Goal: Task Accomplishment & Management: Manage account settings

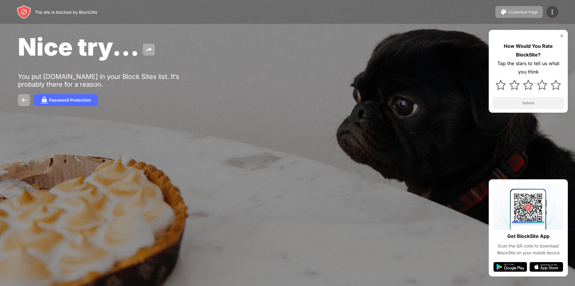
click at [554, 12] on img at bounding box center [551, 11] width 7 height 7
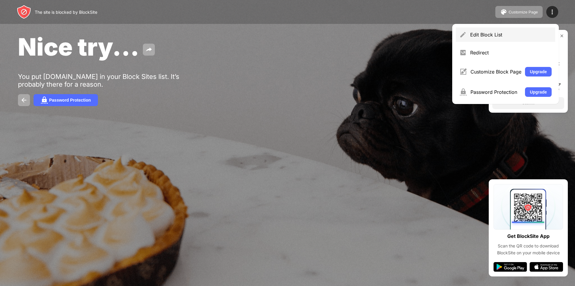
click at [497, 41] on div "Edit Block List" at bounding box center [504, 35] width 99 height 14
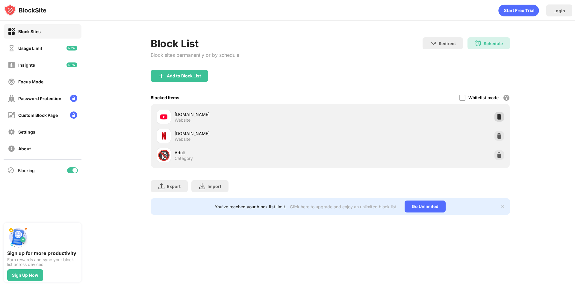
click at [501, 119] on img at bounding box center [499, 117] width 6 height 6
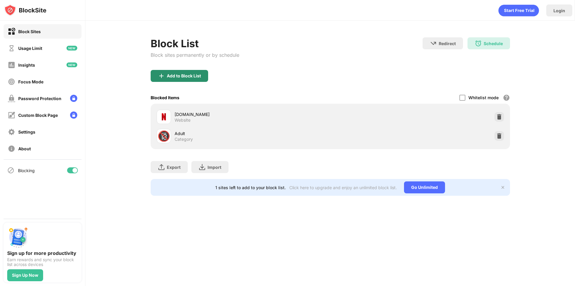
click at [187, 80] on div "Add to Block List" at bounding box center [179, 76] width 57 height 12
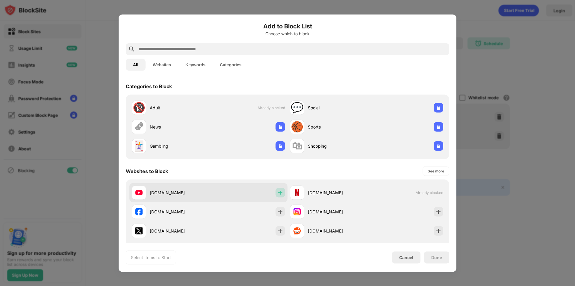
click at [279, 193] on img at bounding box center [280, 193] width 6 height 6
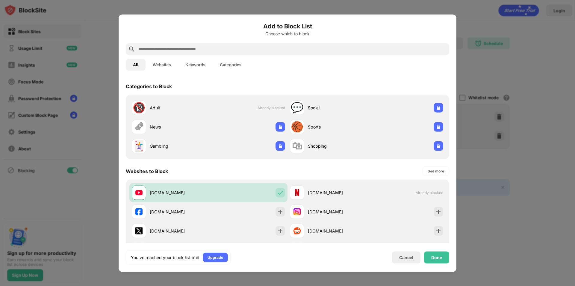
click at [449, 260] on div "Add to Block List Choose which to block All Websites Keywords Categories Catego…" at bounding box center [287, 143] width 338 height 258
click at [443, 259] on div "Done" at bounding box center [436, 258] width 25 height 12
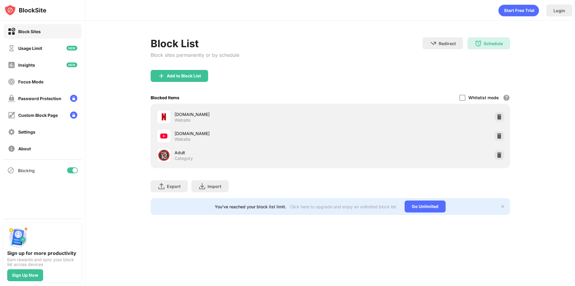
click at [486, 259] on div "Login Block List Block sites permanently or by schedule Redirect Choose a site …" at bounding box center [329, 143] width 489 height 286
